Goal: Complete application form: Complete application form

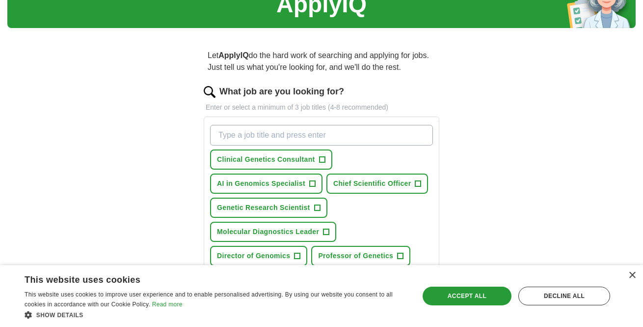
scroll to position [47, 0]
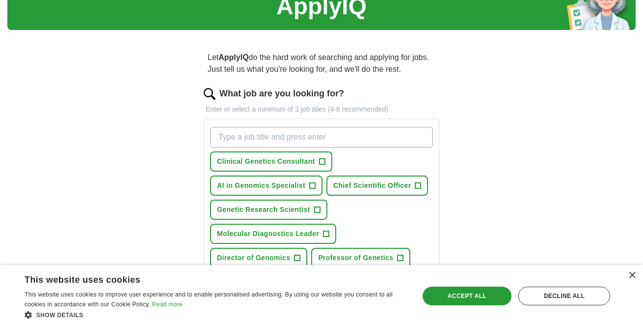
click at [305, 185] on button "AI in Genomics Specialist +" at bounding box center [266, 185] width 112 height 20
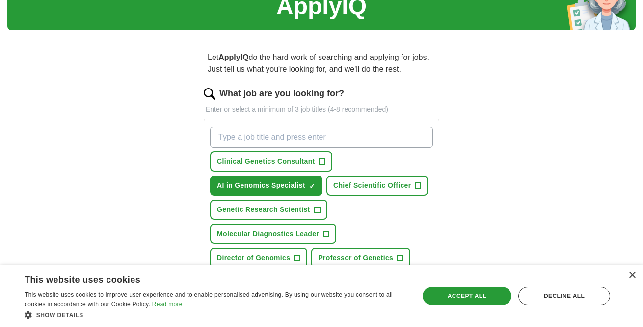
click at [357, 187] on span "Chief Scientific Officer" at bounding box center [372, 185] width 78 height 10
click at [295, 162] on span "Clinical Genetics Consultant" at bounding box center [266, 161] width 98 height 10
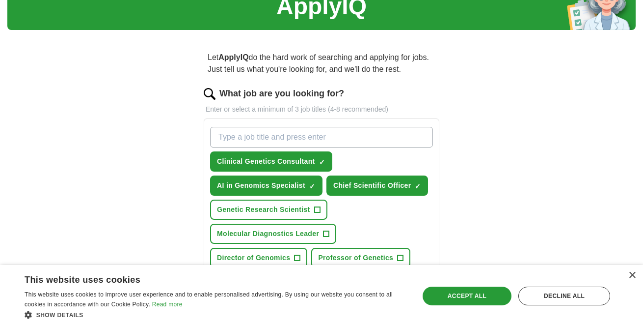
click at [286, 230] on span "Molecular Diagnostics Leader" at bounding box center [268, 233] width 102 height 10
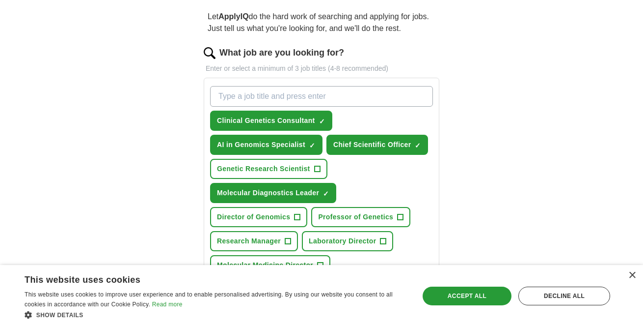
scroll to position [97, 0]
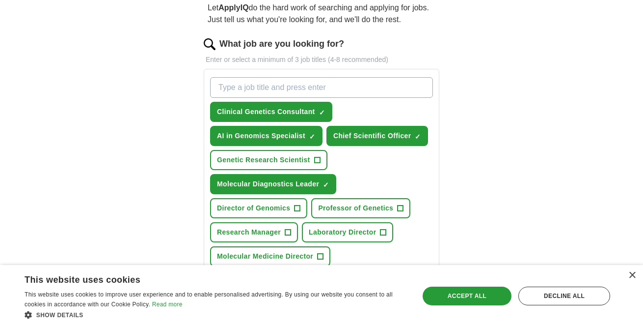
click at [281, 212] on span "Director of Genomics" at bounding box center [253, 208] width 73 height 10
click at [339, 208] on span "Professor of Genetics" at bounding box center [355, 208] width 75 height 10
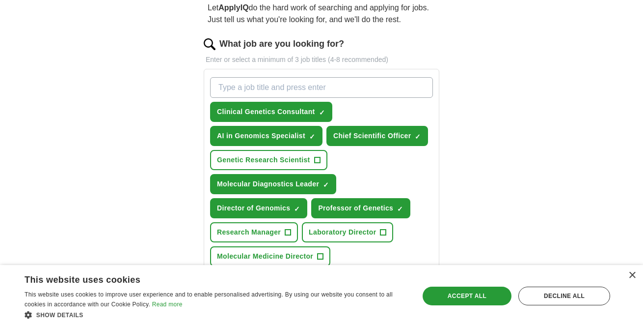
click at [344, 231] on span "Laboratory Director" at bounding box center [342, 232] width 67 height 10
click at [288, 253] on span "Molecular Medicine Director" at bounding box center [265, 256] width 96 height 10
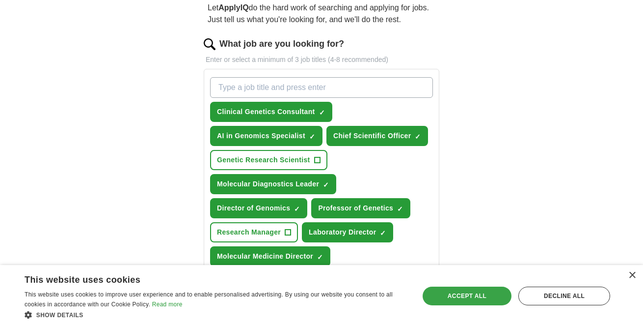
click at [465, 296] on div "Accept all" at bounding box center [467, 295] width 89 height 19
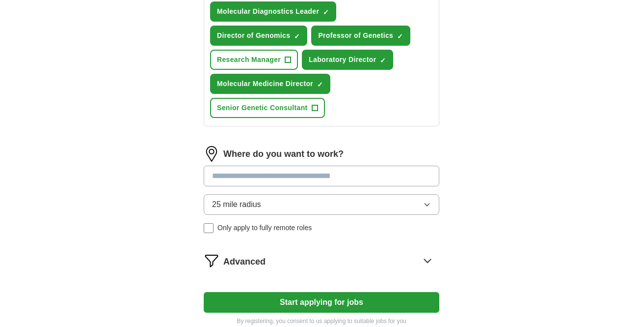
scroll to position [284, 0]
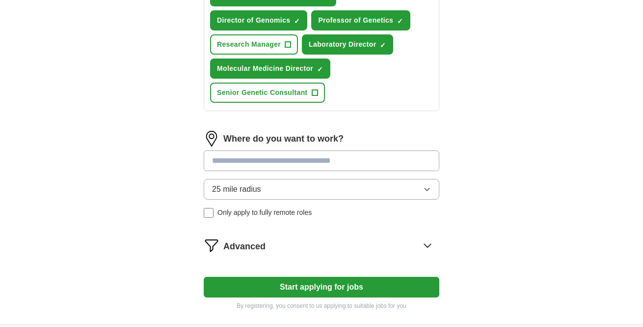
click at [313, 165] on input at bounding box center [322, 160] width 236 height 21
type input "***"
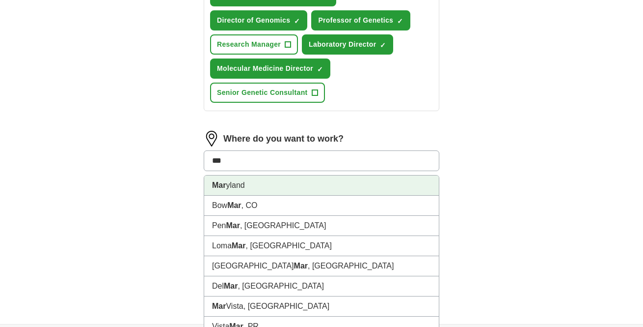
click at [310, 186] on li "Mar yland" at bounding box center [321, 185] width 235 height 20
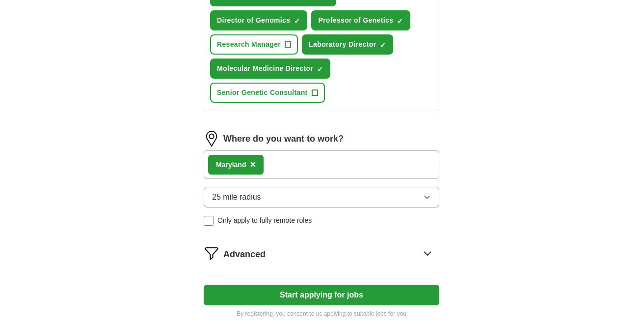
click at [322, 194] on button "25 mile radius" at bounding box center [322, 197] width 236 height 21
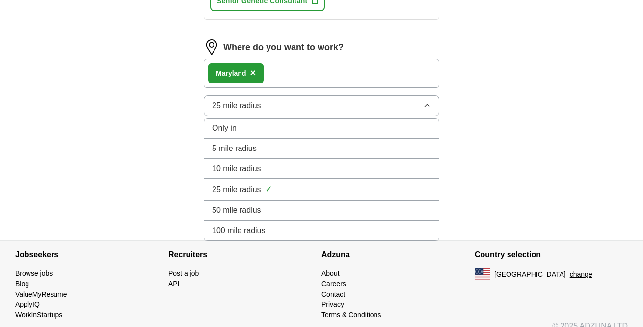
scroll to position [375, 0]
click at [284, 229] on div "100 mile radius" at bounding box center [321, 231] width 219 height 12
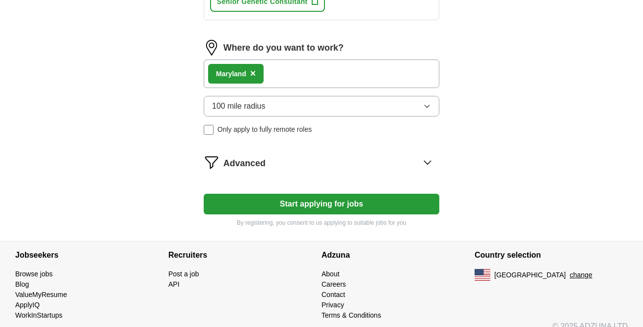
click at [305, 73] on div "Mar yland ×" at bounding box center [322, 73] width 236 height 28
click at [290, 74] on div "Mar yland ×" at bounding box center [322, 73] width 236 height 28
click at [287, 74] on div "Mar yland ×" at bounding box center [322, 73] width 236 height 28
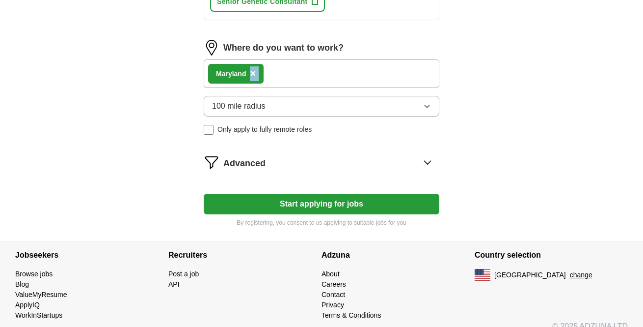
click at [299, 74] on div "Mar yland ×" at bounding box center [322, 73] width 236 height 28
click at [327, 202] on button "Start applying for jobs" at bounding box center [322, 203] width 236 height 21
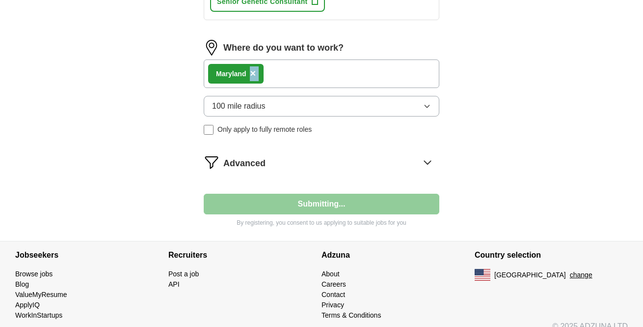
scroll to position [75, 0]
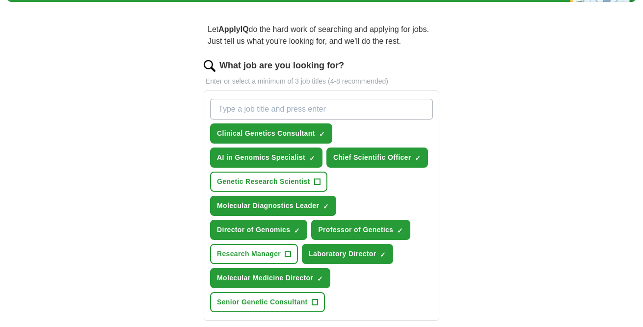
select select "**"
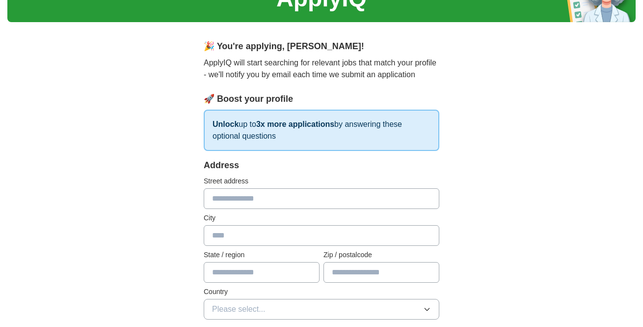
scroll to position [59, 0]
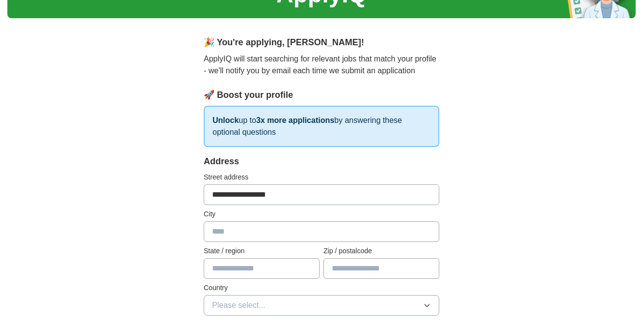
type input "**********"
type input "**"
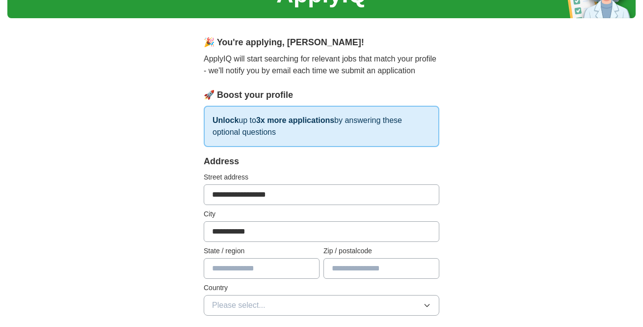
type input "**"
type input "*****"
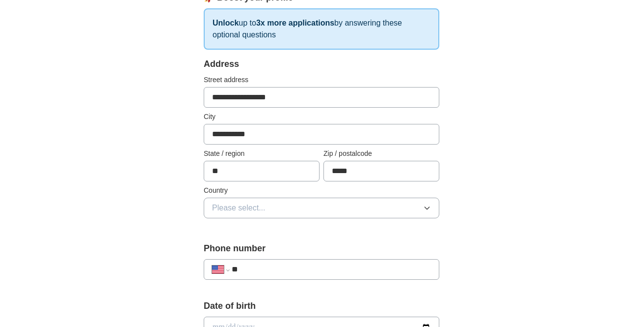
click at [365, 206] on button "Please select..." at bounding box center [322, 207] width 236 height 21
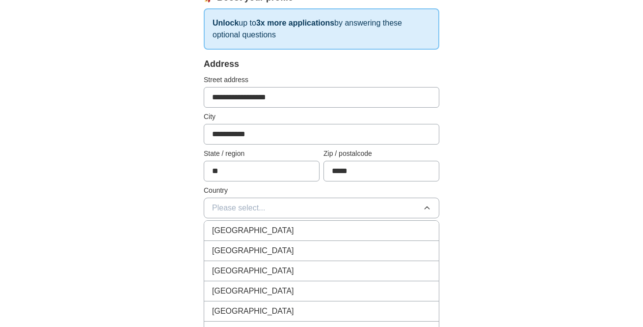
click at [297, 256] on div "[GEOGRAPHIC_DATA]" at bounding box center [321, 251] width 219 height 12
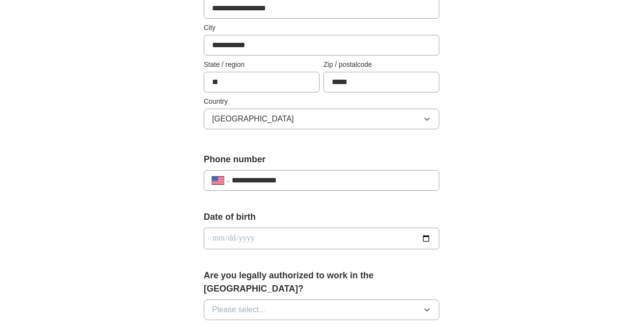
scroll to position [243, 0]
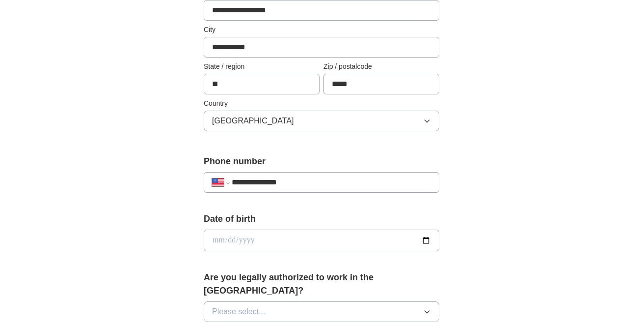
type input "**********"
click at [253, 237] on input "date" at bounding box center [322, 240] width 236 height 22
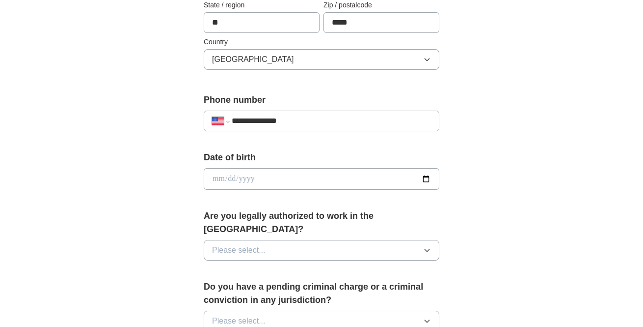
scroll to position [302, 0]
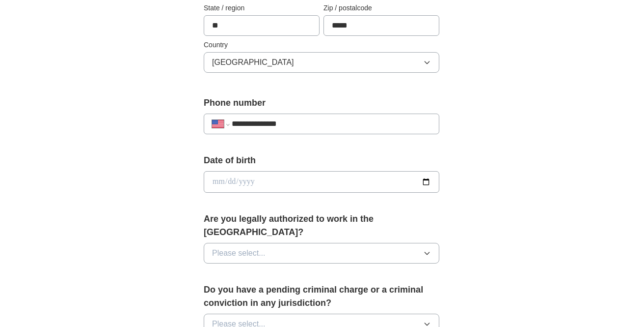
click at [227, 185] on input "date" at bounding box center [322, 182] width 236 height 22
click at [222, 180] on input "date" at bounding box center [322, 182] width 236 height 22
click at [233, 181] on input "date" at bounding box center [322, 182] width 236 height 22
click at [245, 182] on input "date" at bounding box center [322, 182] width 236 height 22
type input "**********"
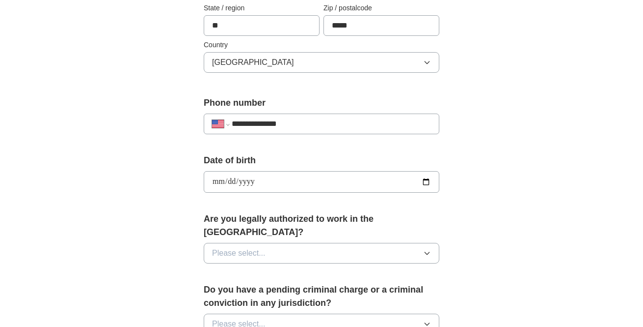
click at [478, 170] on div "**********" at bounding box center [322, 202] width 314 height 839
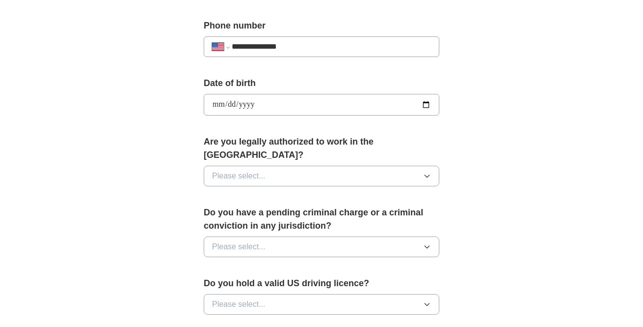
scroll to position [387, 0]
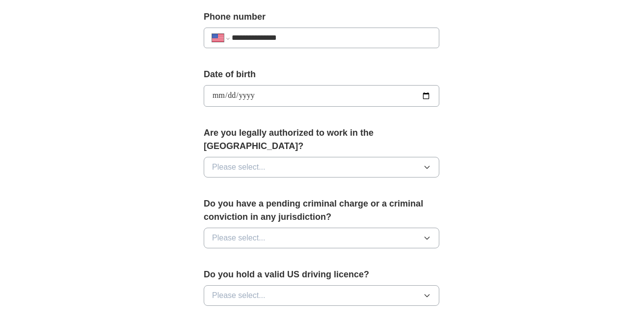
click at [311, 161] on button "Please select..." at bounding box center [322, 167] width 236 height 21
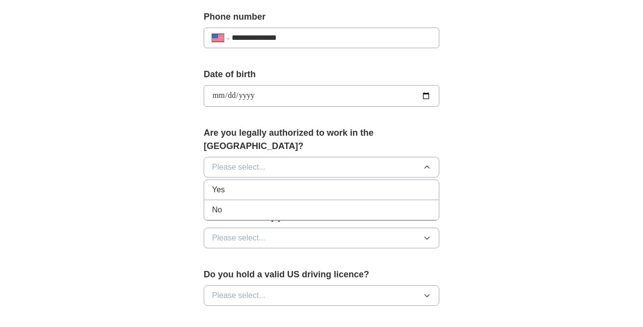
click at [261, 184] on div "Yes" at bounding box center [321, 190] width 219 height 12
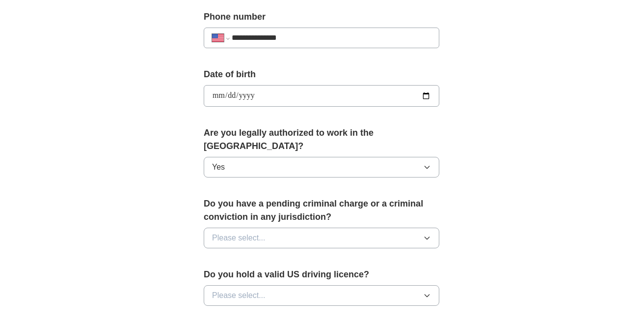
click at [356, 227] on button "Please select..." at bounding box center [322, 237] width 236 height 21
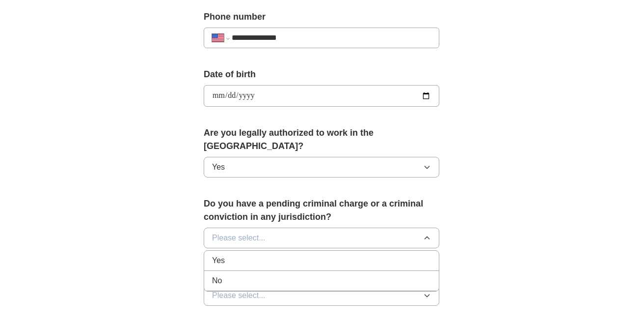
click at [254, 274] on div "No" at bounding box center [321, 280] width 219 height 12
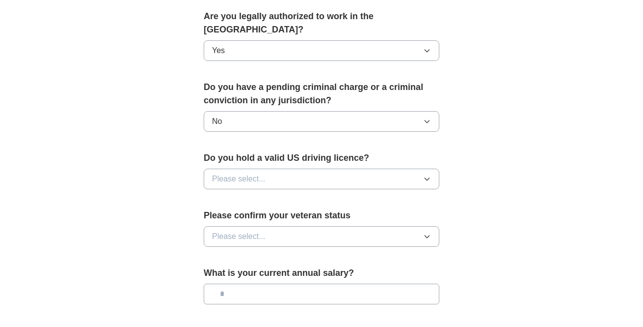
scroll to position [505, 0]
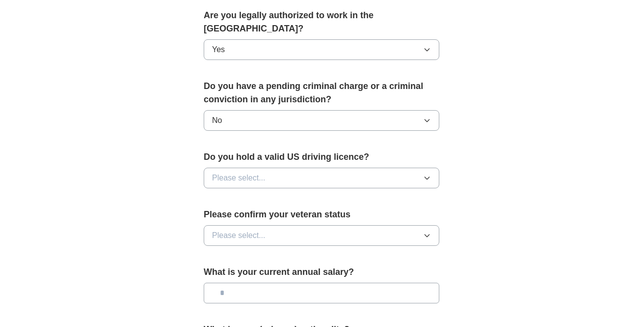
click at [312, 167] on button "Please select..." at bounding box center [322, 177] width 236 height 21
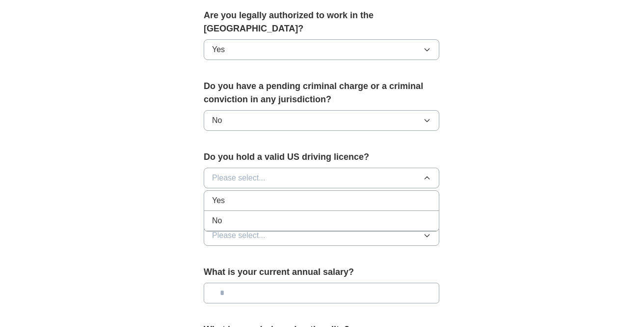
click at [263, 194] on div "Yes" at bounding box center [321, 200] width 219 height 12
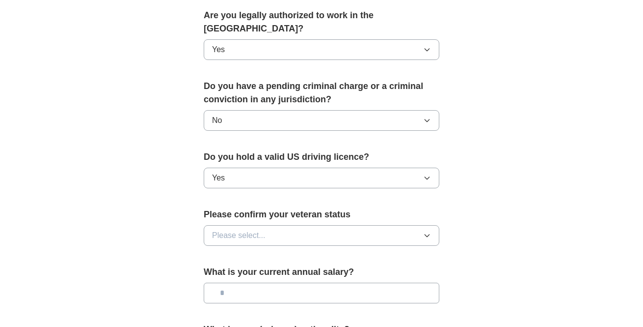
click at [282, 225] on button "Please select..." at bounding box center [322, 235] width 236 height 21
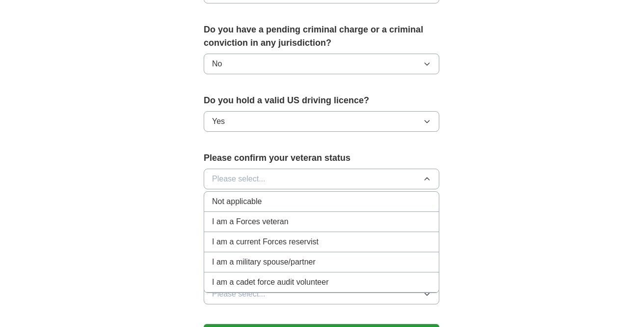
scroll to position [555, 0]
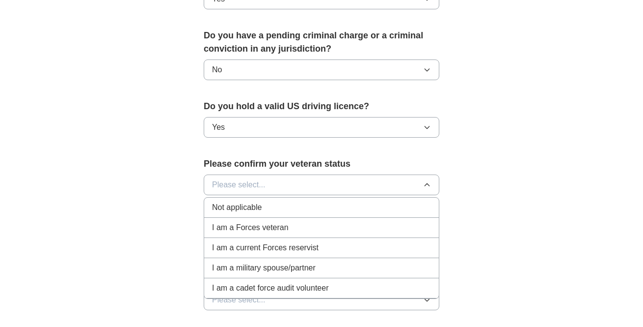
click at [400, 174] on button "Please select..." at bounding box center [322, 184] width 236 height 21
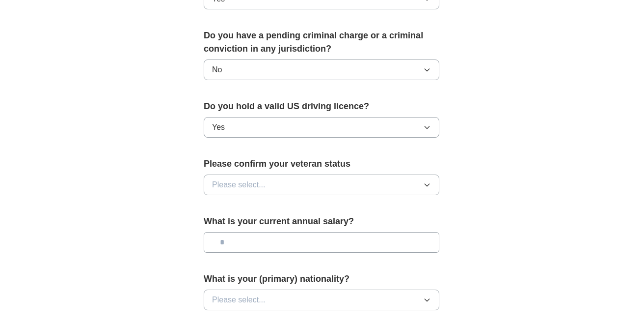
click at [302, 174] on button "Please select..." at bounding box center [322, 184] width 236 height 21
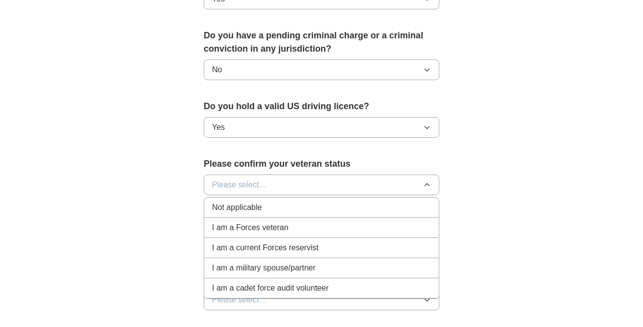
click at [271, 201] on div "Not applicable" at bounding box center [321, 207] width 219 height 12
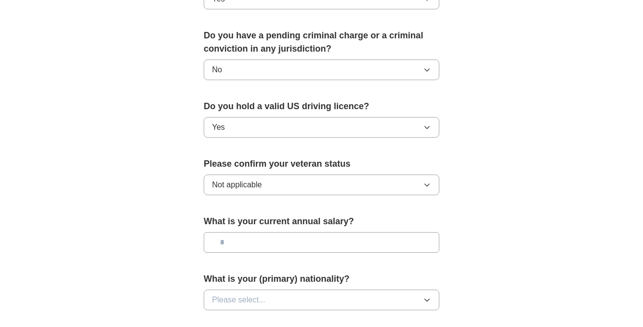
click at [272, 232] on input "text" at bounding box center [322, 242] width 236 height 21
type input "********"
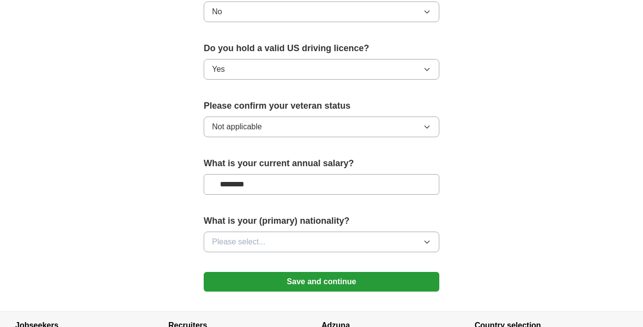
click at [348, 233] on button "Please select..." at bounding box center [322, 241] width 236 height 21
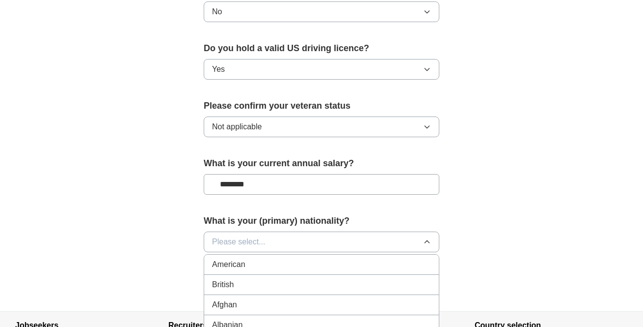
click at [304, 258] on div "American" at bounding box center [321, 264] width 219 height 12
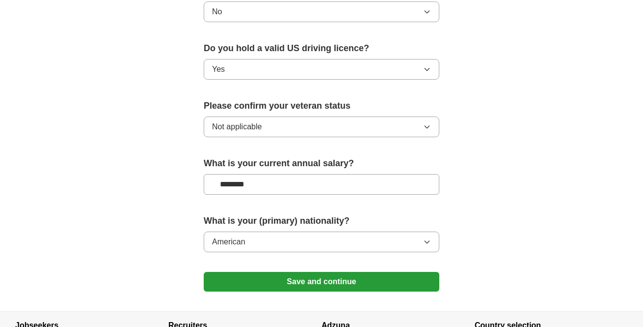
click at [342, 272] on button "Save and continue" at bounding box center [322, 282] width 236 height 20
